Goal: Task Accomplishment & Management: Manage account settings

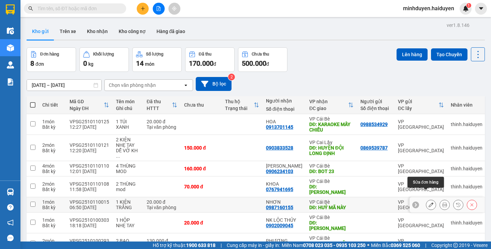
click at [429, 203] on icon at bounding box center [431, 205] width 5 height 5
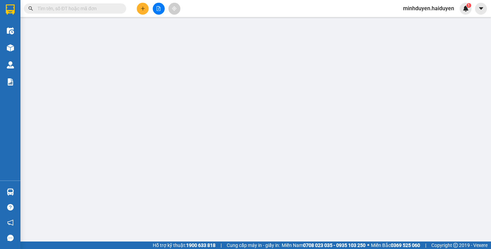
type input "0987160155"
type input "NHƠN"
type input "HUỶ MÃ NÀY"
type input "0"
type input "20.000"
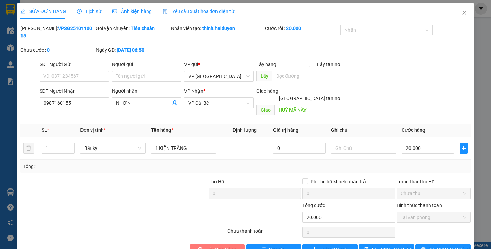
click at [219, 246] on span "Hủy Đơn Hàng" at bounding box center [220, 250] width 31 height 8
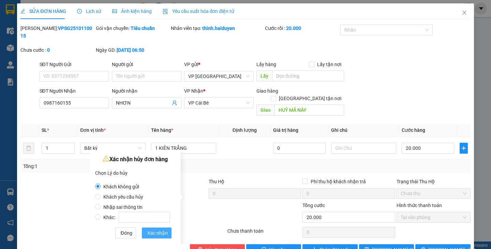
click at [160, 233] on span "Xác nhận" at bounding box center [157, 234] width 20 height 8
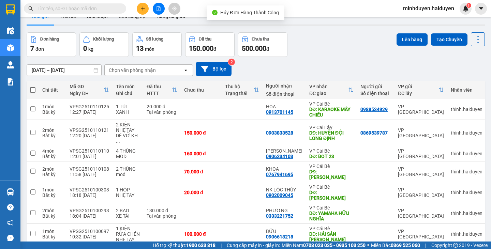
scroll to position [31, 0]
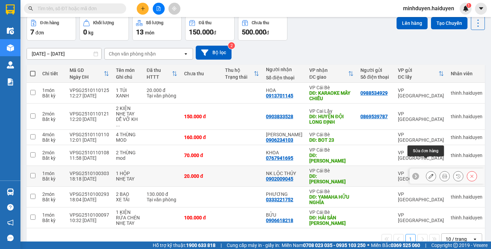
click at [429, 174] on icon at bounding box center [431, 176] width 5 height 5
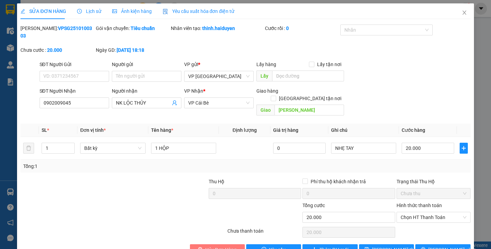
click at [228, 246] on span "Hủy Đơn Hàng" at bounding box center [220, 250] width 31 height 8
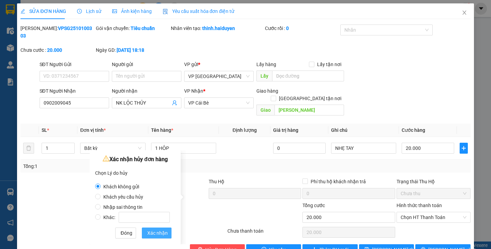
click at [161, 233] on span "Xác nhận" at bounding box center [157, 234] width 20 height 8
